Goal: Find contact information: Find contact information

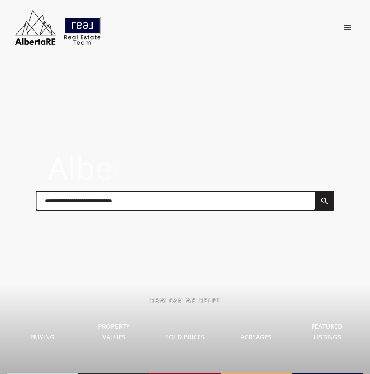
drag, startPoint x: 349, startPoint y: 27, endPoint x: 344, endPoint y: 31, distance: 6.7
click at [349, 28] on div at bounding box center [348, 27] width 22 height 20
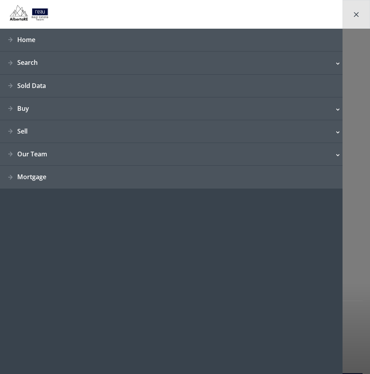
click at [353, 16] on div at bounding box center [356, 14] width 27 height 29
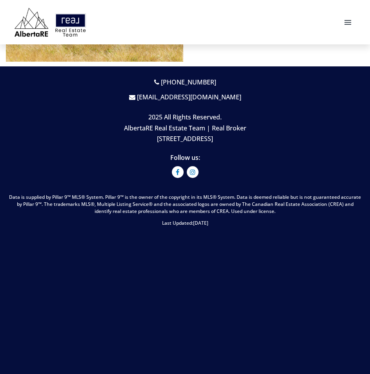
scroll to position [737, 0]
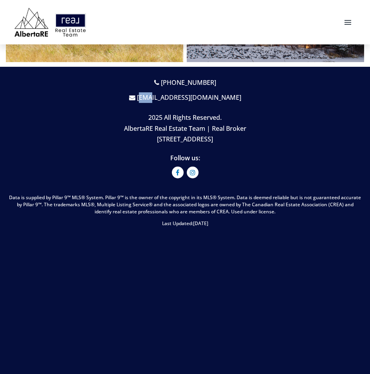
drag, startPoint x: 160, startPoint y: 106, endPoint x: 176, endPoint y: 97, distance: 18.9
click at [175, 97] on div "[PHONE_NUMBER] [EMAIL_ADDRESS][DOMAIN_NAME]" at bounding box center [185, 91] width 355 height 36
drag, startPoint x: 224, startPoint y: 98, endPoint x: 188, endPoint y: 106, distance: 37.4
click at [185, 104] on div "[PHONE_NUMBER] [EMAIL_ADDRESS][DOMAIN_NAME]" at bounding box center [185, 91] width 355 height 36
drag, startPoint x: 160, startPoint y: 108, endPoint x: 179, endPoint y: 93, distance: 24.0
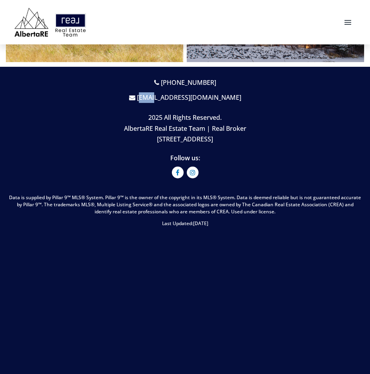
click at [179, 93] on div "[PHONE_NUMBER] [EMAIL_ADDRESS][DOMAIN_NAME]" at bounding box center [185, 91] width 355 height 36
drag, startPoint x: 229, startPoint y: 104, endPoint x: 194, endPoint y: 93, distance: 36.4
click at [194, 93] on p "[EMAIL_ADDRESS][DOMAIN_NAME]" at bounding box center [185, 97] width 348 height 13
click at [351, 21] on div at bounding box center [348, 22] width 22 height 20
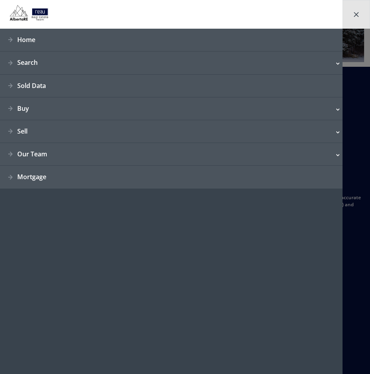
click at [358, 12] on img at bounding box center [356, 14] width 5 height 5
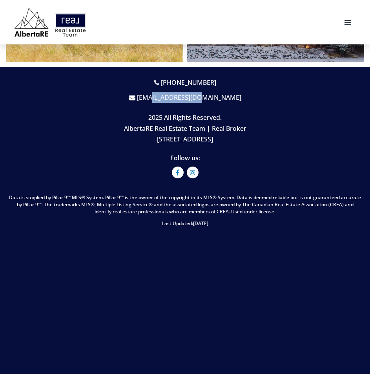
drag, startPoint x: 229, startPoint y: 95, endPoint x: 169, endPoint y: 106, distance: 60.2
click at [169, 106] on div "[PHONE_NUMBER] [EMAIL_ADDRESS][DOMAIN_NAME]" at bounding box center [185, 91] width 355 height 36
drag, startPoint x: 158, startPoint y: 100, endPoint x: 201, endPoint y: 88, distance: 44.8
click at [197, 89] on div "[PHONE_NUMBER] [EMAIL_ADDRESS][DOMAIN_NAME]" at bounding box center [185, 91] width 355 height 36
drag, startPoint x: 225, startPoint y: 97, endPoint x: 203, endPoint y: 98, distance: 21.2
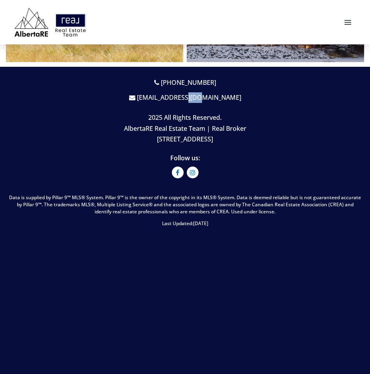
click at [203, 98] on p "[EMAIL_ADDRESS][DOMAIN_NAME]" at bounding box center [185, 97] width 348 height 13
drag, startPoint x: 158, startPoint y: 106, endPoint x: 172, endPoint y: 99, distance: 15.6
click at [172, 99] on div "[PHONE_NUMBER] [EMAIL_ADDRESS][DOMAIN_NAME]" at bounding box center [185, 91] width 355 height 36
drag, startPoint x: 221, startPoint y: 95, endPoint x: 230, endPoint y: 105, distance: 13.3
click at [230, 105] on div "[PHONE_NUMBER] [EMAIL_ADDRESS][DOMAIN_NAME]" at bounding box center [185, 91] width 355 height 36
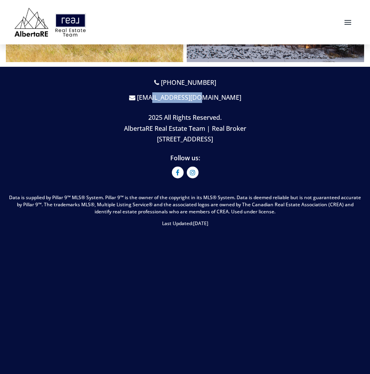
drag, startPoint x: 223, startPoint y: 96, endPoint x: 170, endPoint y: 101, distance: 54.1
click at [170, 101] on p "[EMAIL_ADDRESS][DOMAIN_NAME]" at bounding box center [185, 97] width 348 height 13
click at [174, 170] on icon at bounding box center [178, 172] width 12 height 6
